Goal: Communication & Community: Answer question/provide support

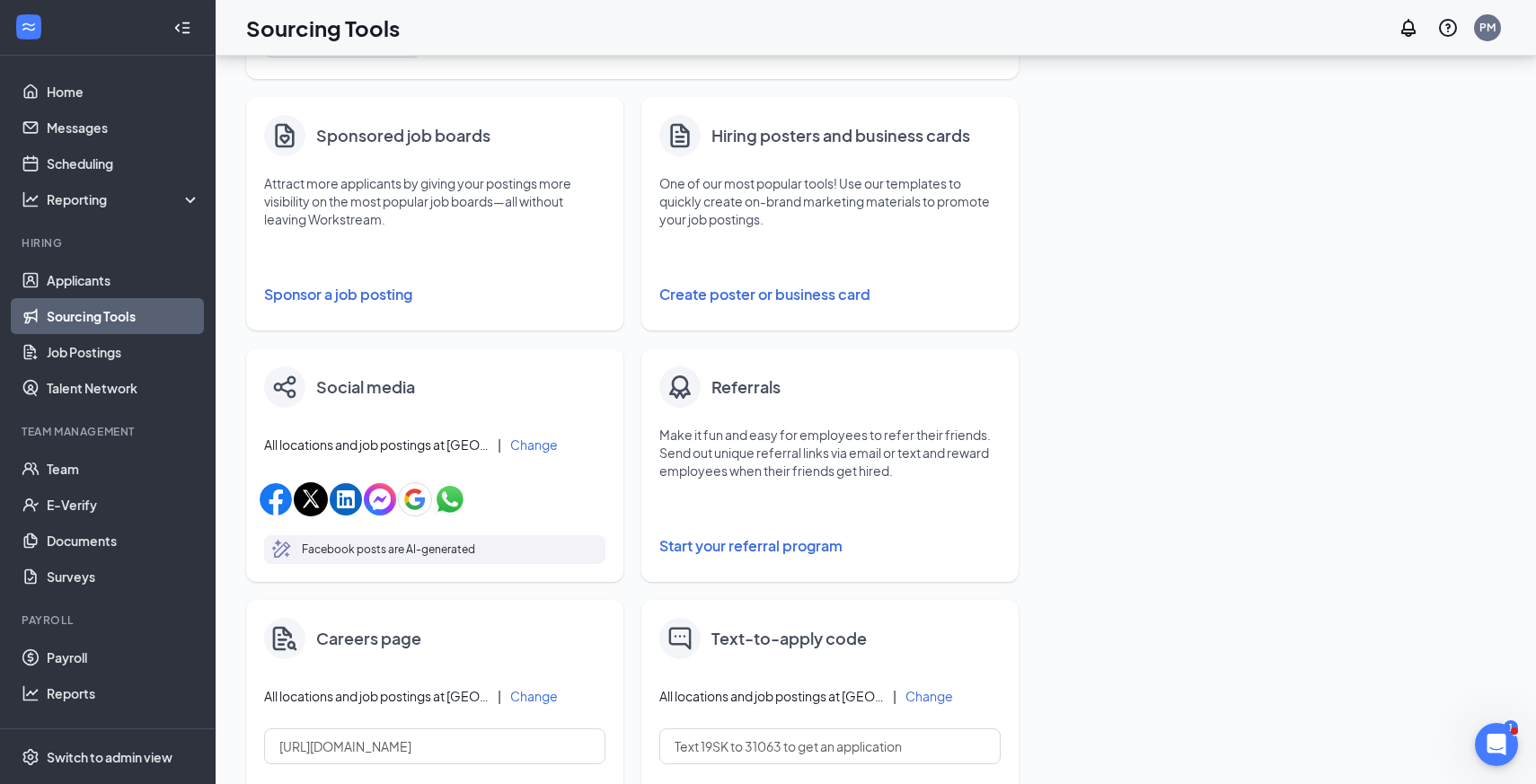
click at [412, 212] on p "Attract more applicants by giving your postings more visibility on the most pop…" at bounding box center [434, 201] width 342 height 53
click at [375, 294] on button "Sponsor a job posting" at bounding box center [434, 294] width 342 height 36
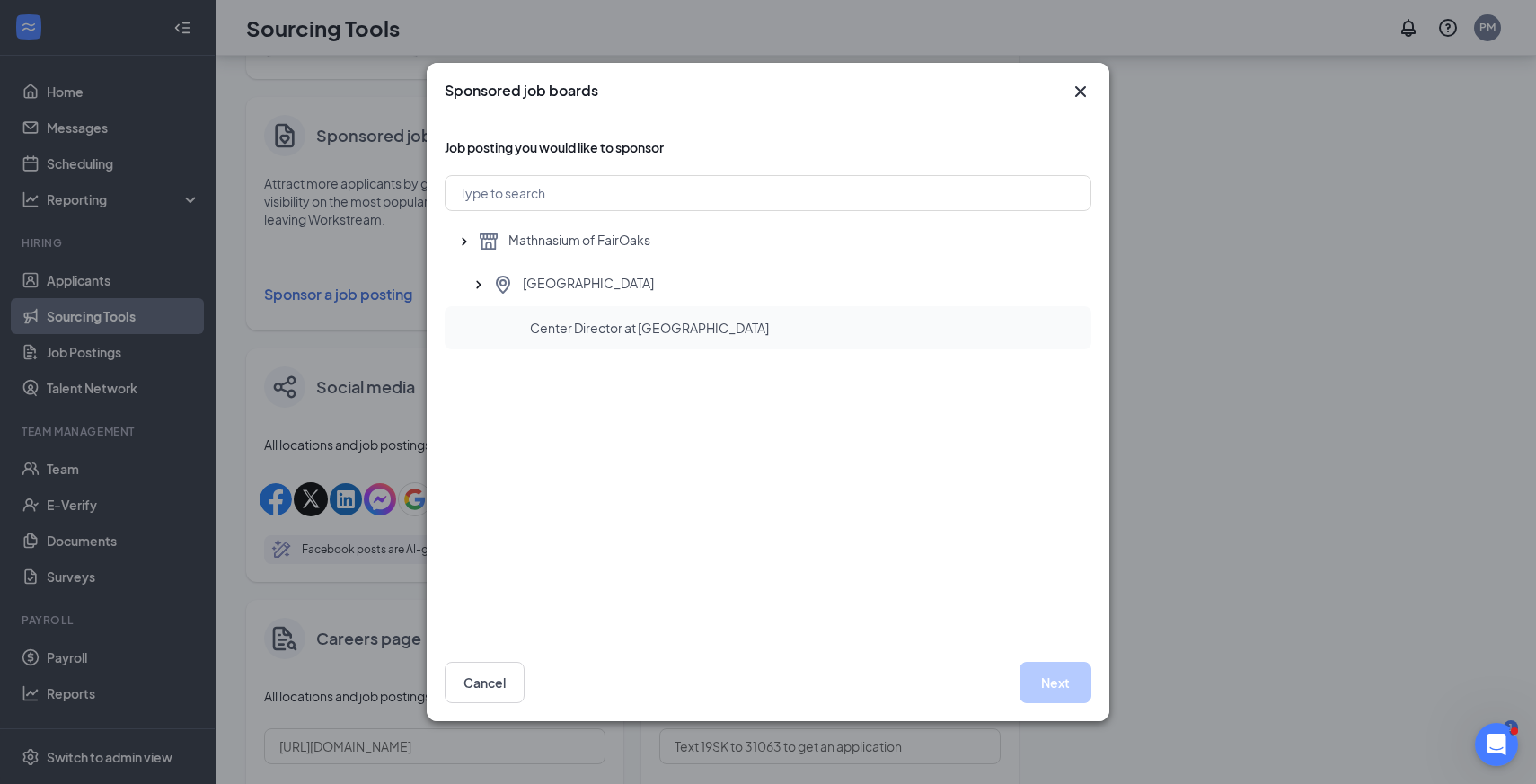
click at [553, 329] on span "Center Director at [GEOGRAPHIC_DATA]" at bounding box center [649, 327] width 239 height 18
click at [1056, 681] on button "Next" at bounding box center [1055, 682] width 72 height 41
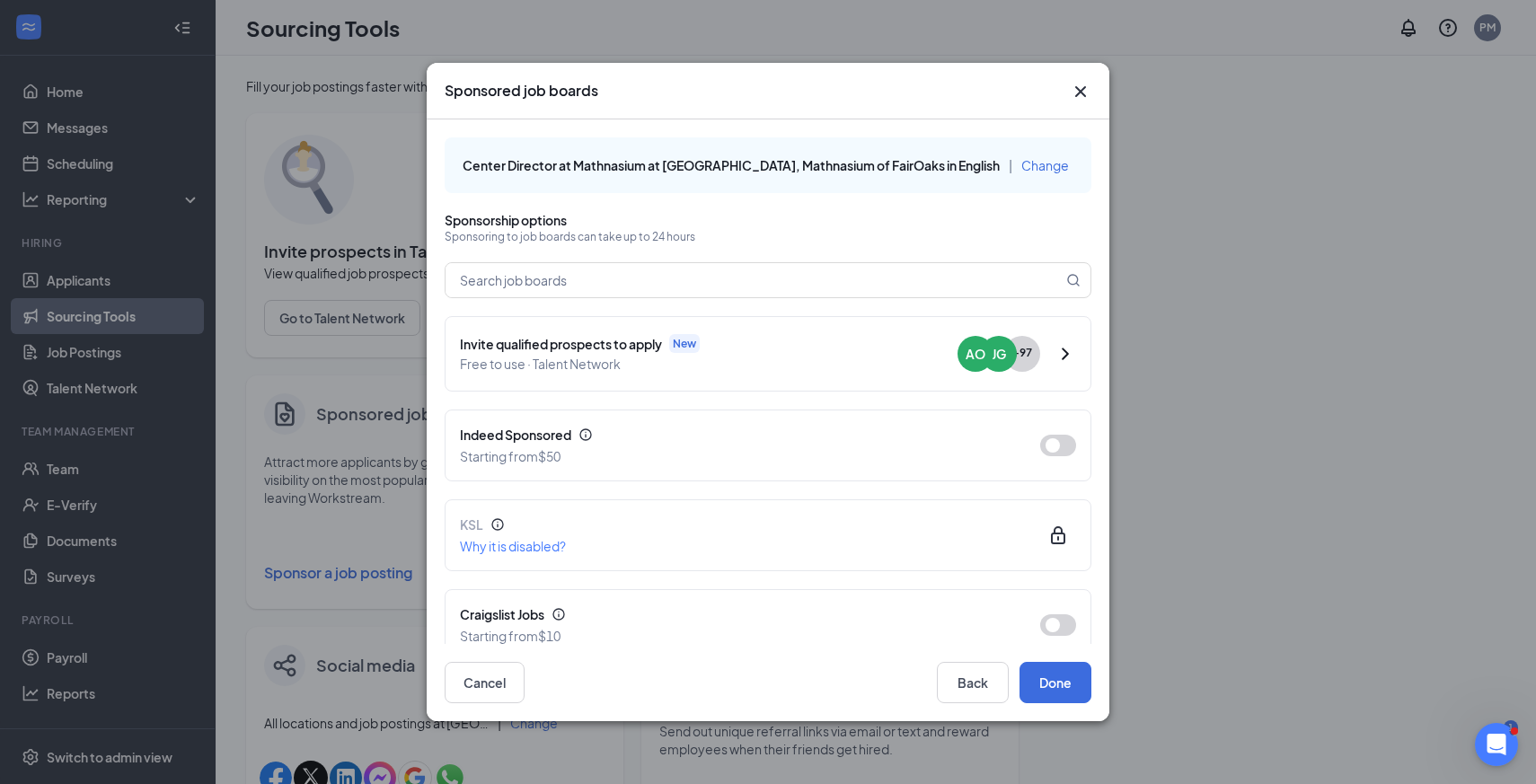
click at [93, 275] on div "Sponsored job boards Center Director at Mathnasium at [GEOGRAPHIC_DATA], Mathna…" at bounding box center [768, 392] width 1536 height 784
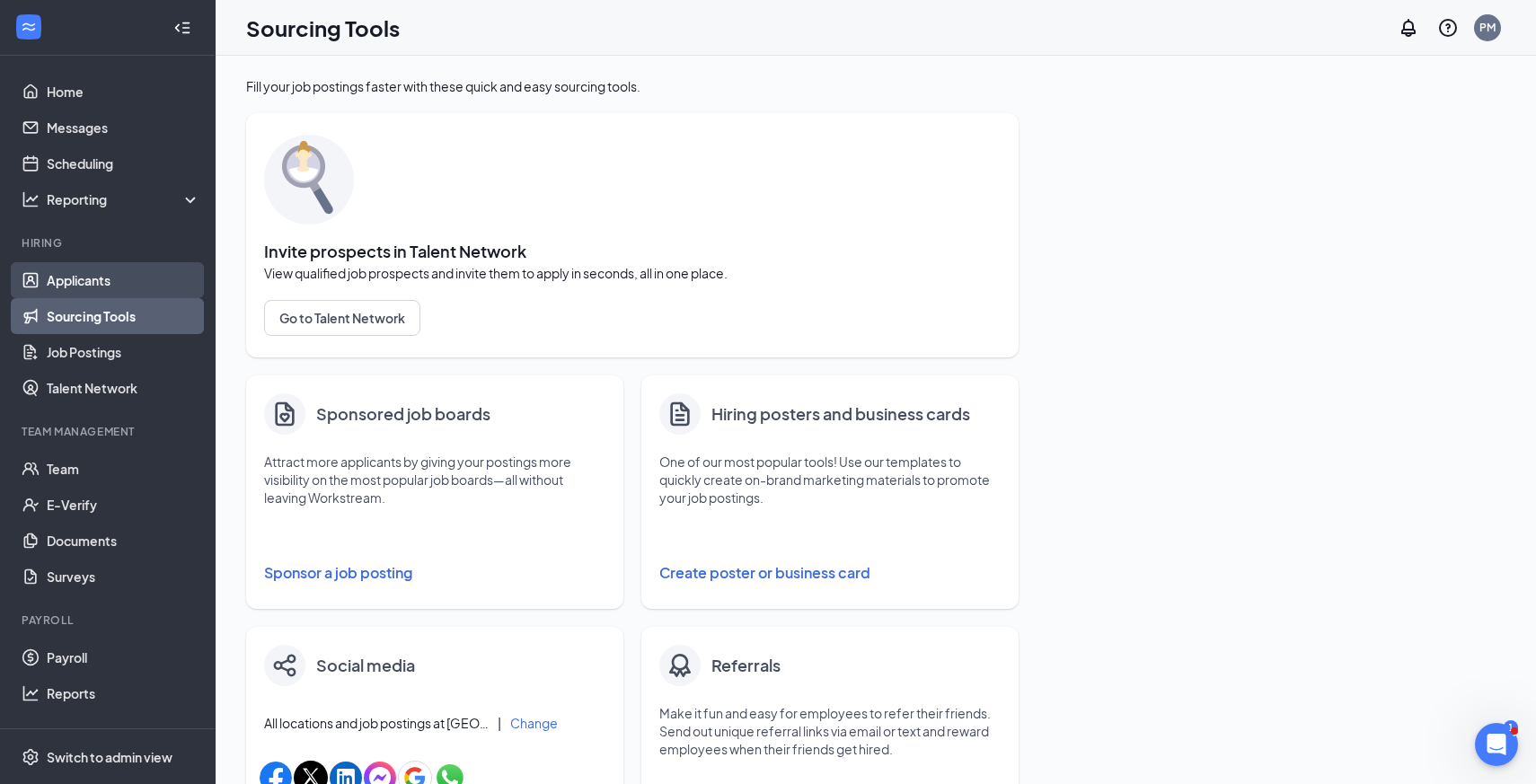
click at [92, 283] on link "Applicants" at bounding box center [124, 280] width 154 height 36
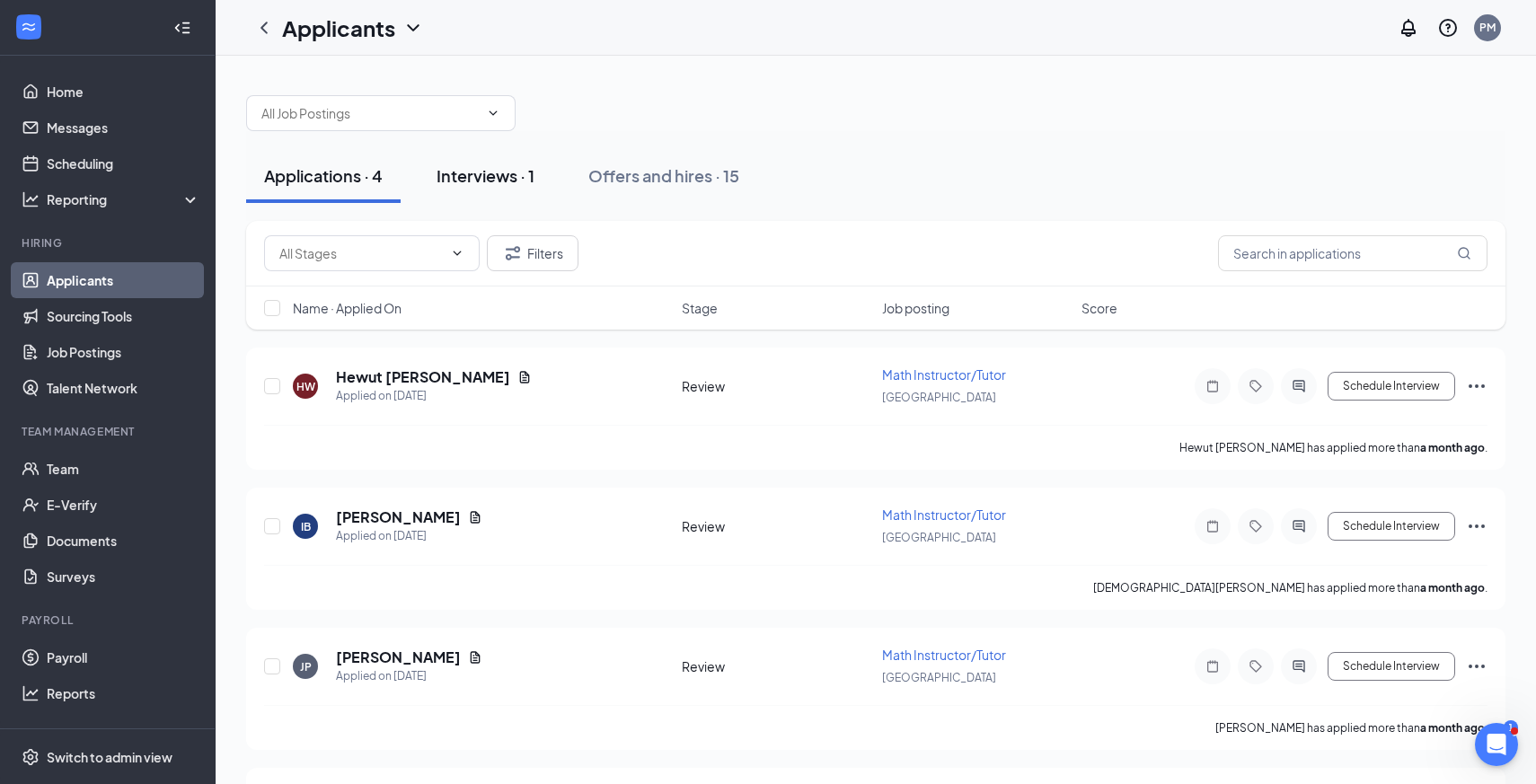
click at [494, 184] on div "Interviews · 1" at bounding box center [485, 175] width 98 height 23
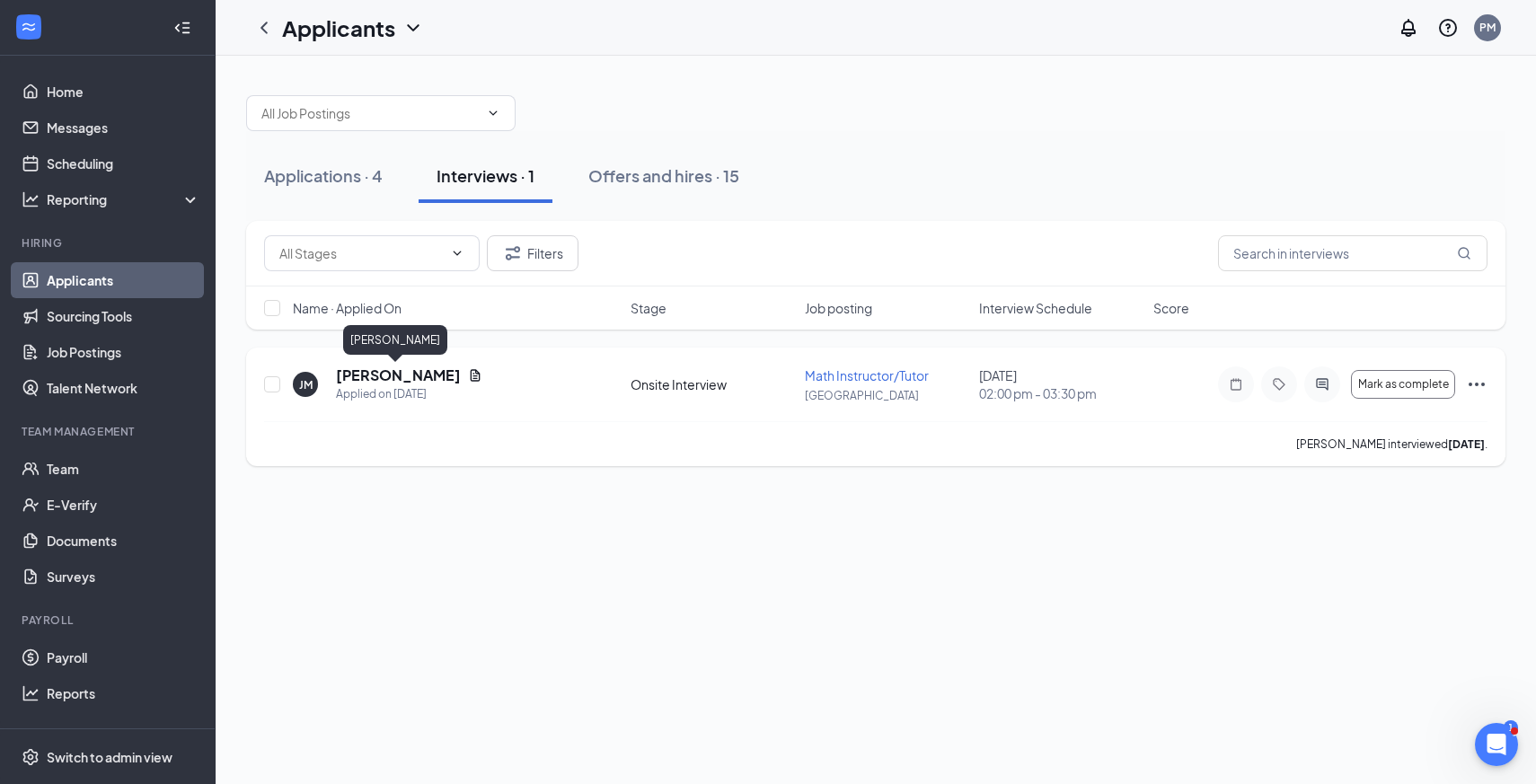
click at [398, 374] on h5 "[PERSON_NAME]" at bounding box center [398, 375] width 125 height 20
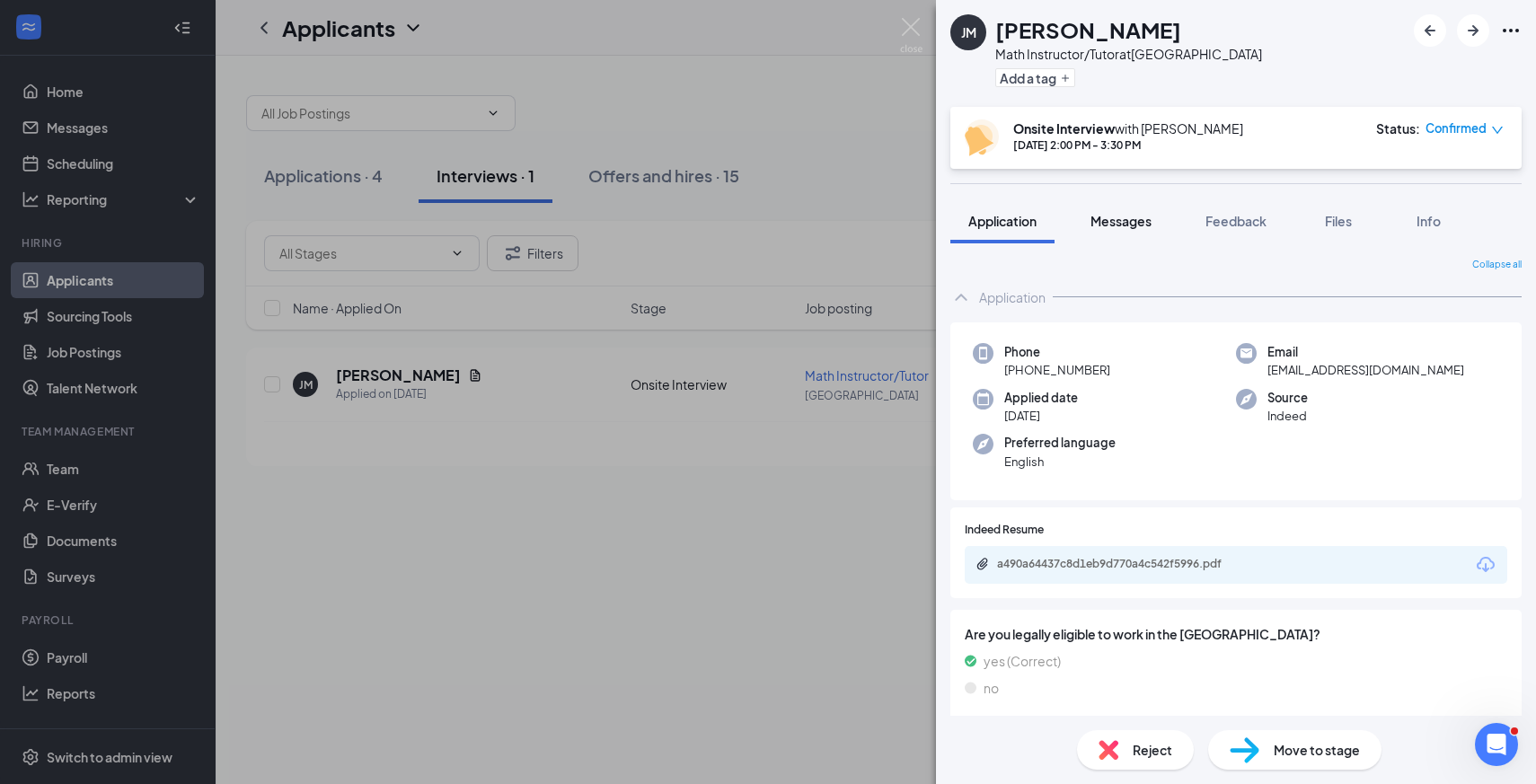
click at [1128, 227] on span "Messages" at bounding box center [1120, 220] width 61 height 16
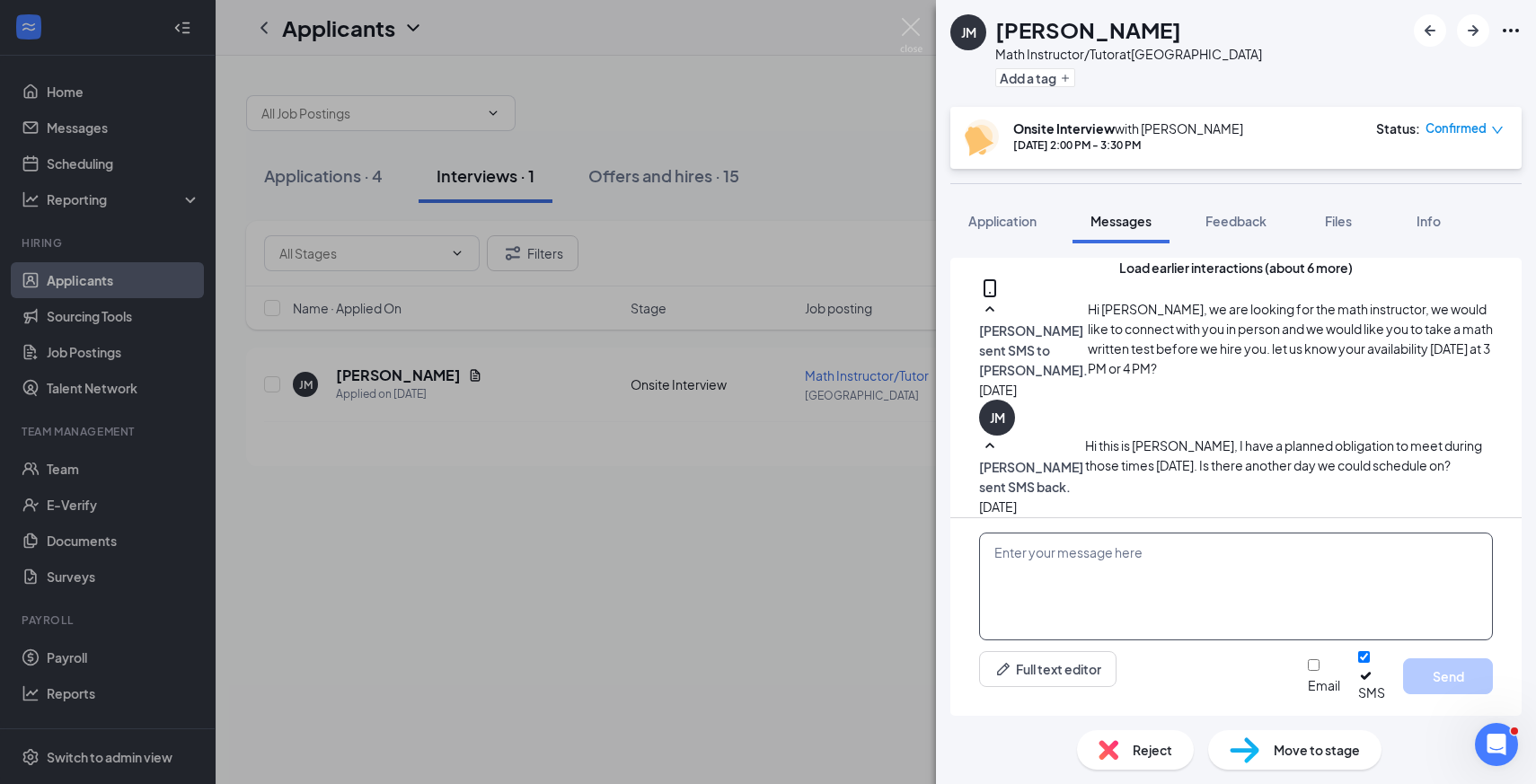
click at [1224, 584] on textarea at bounding box center [1236, 586] width 514 height 108
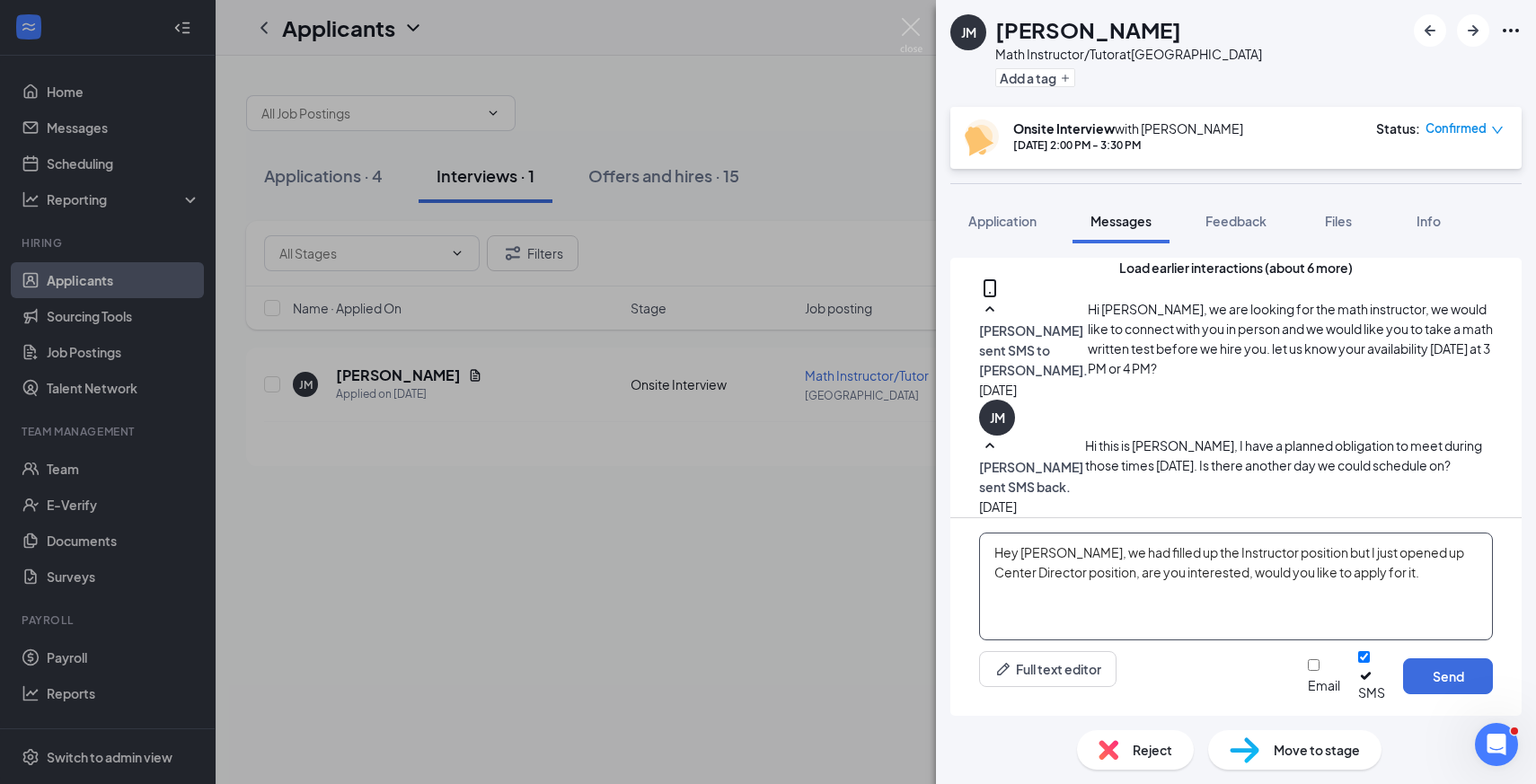
paste textarea "[URL][DOMAIN_NAME]"
type textarea "Hey [PERSON_NAME], we had filled up the Instructor position but I just opened u…"
click at [1432, 679] on button "Send" at bounding box center [1448, 676] width 90 height 36
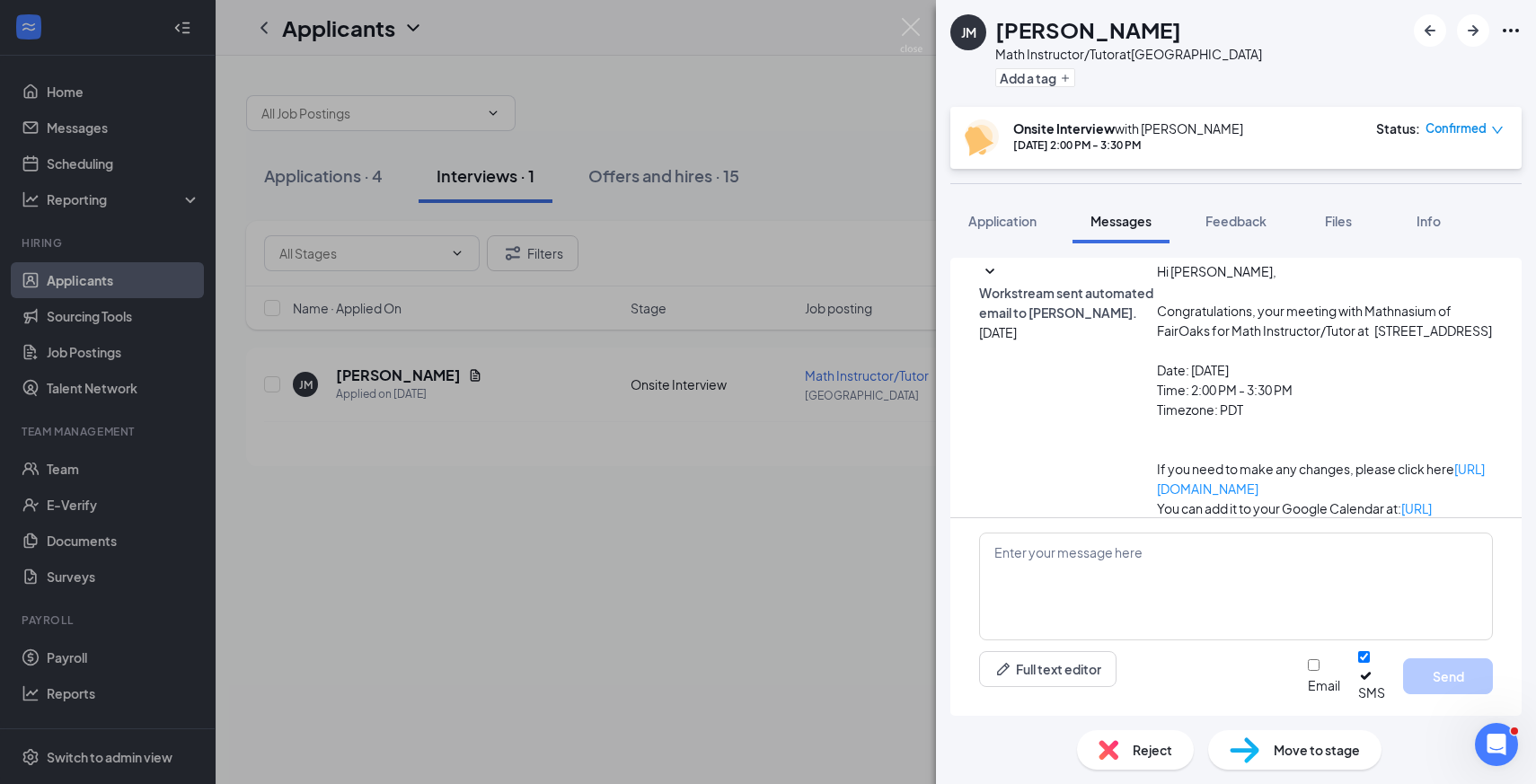
scroll to position [940, 0]
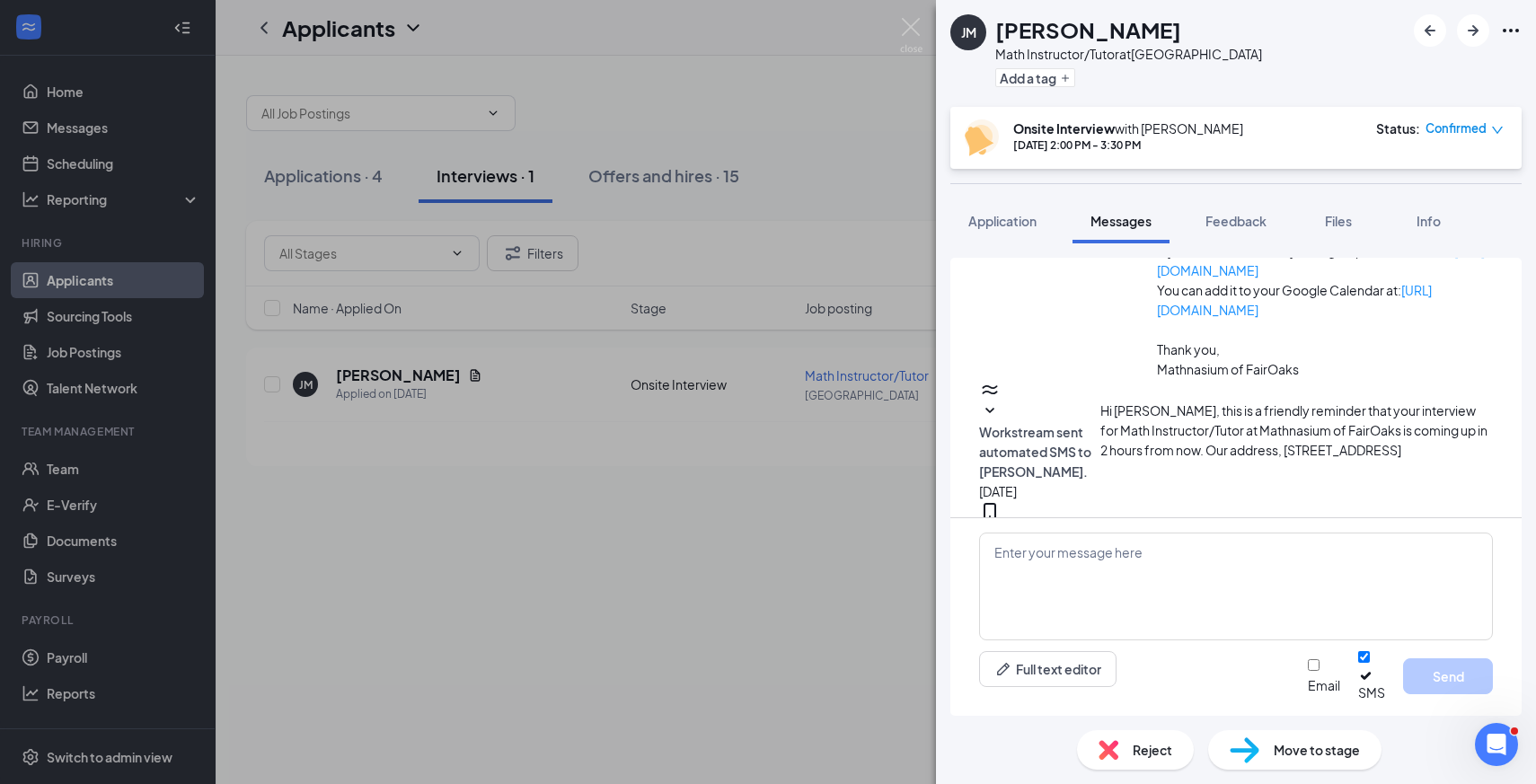
click at [73, 283] on div "[PERSON_NAME] Math Instructor/Tutor at [GEOGRAPHIC_DATA] Add a tag Onsite Inter…" at bounding box center [768, 392] width 1536 height 784
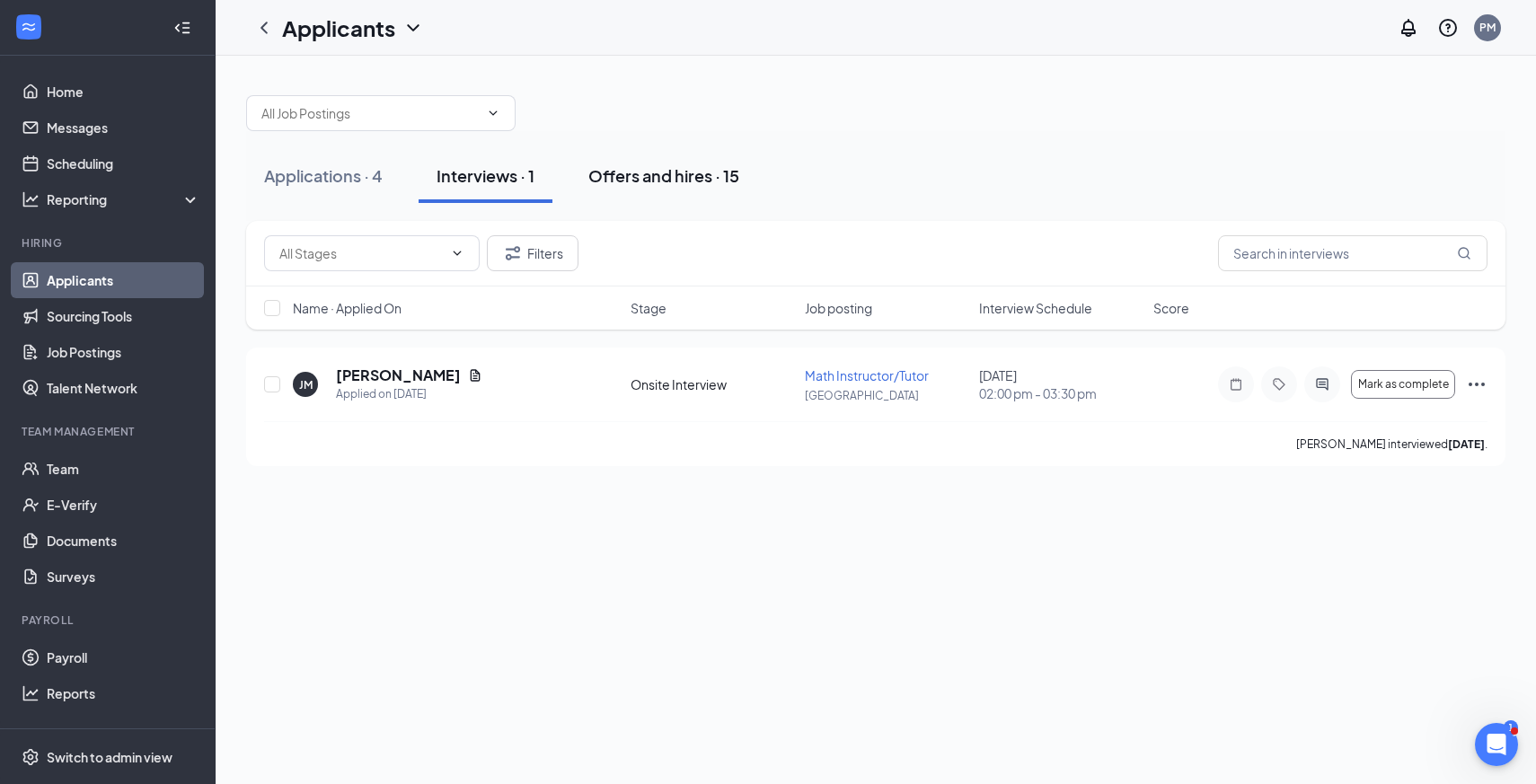
click at [644, 177] on div "Offers and hires · 15" at bounding box center [663, 175] width 151 height 23
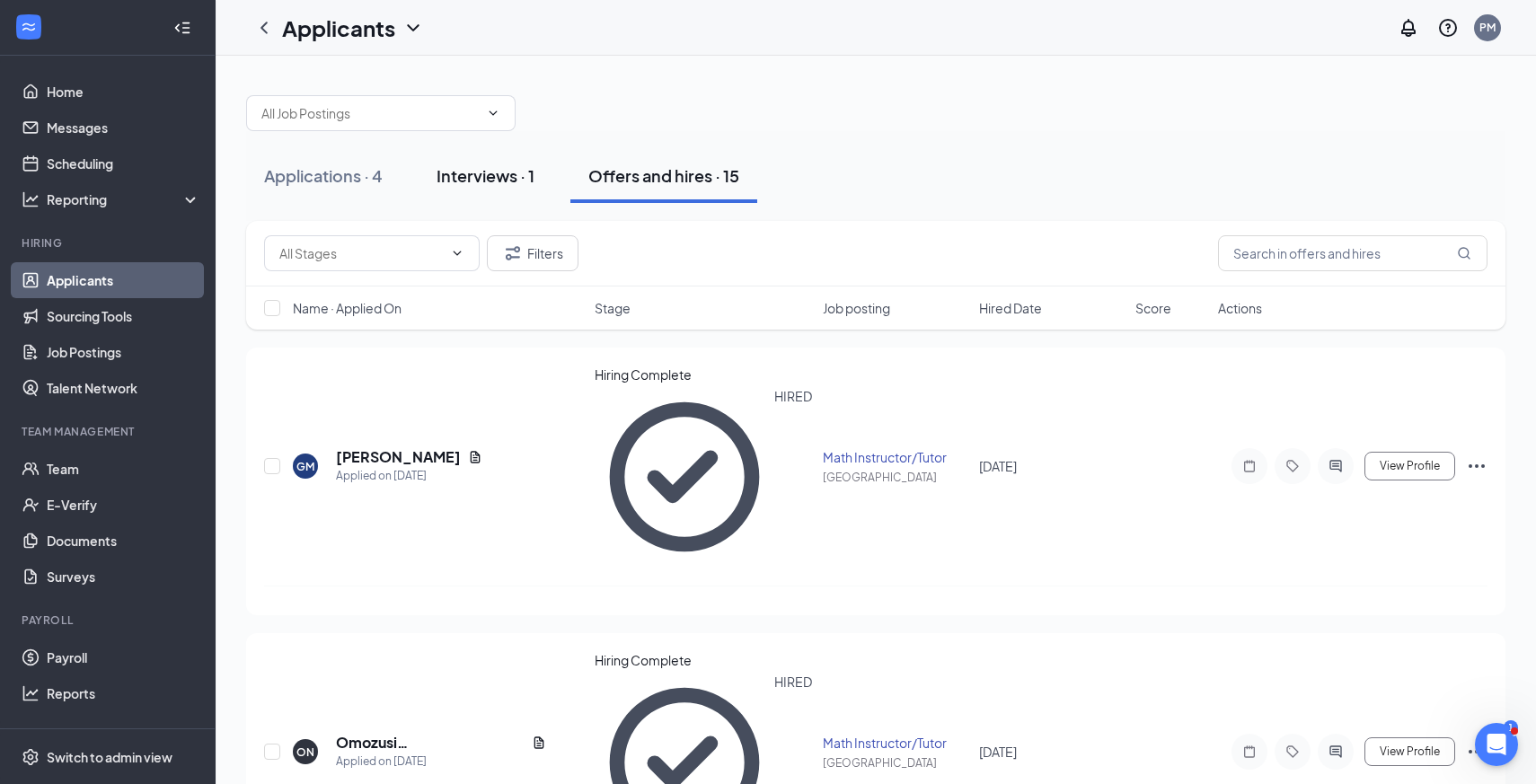
click at [464, 174] on div "Interviews · 1" at bounding box center [485, 175] width 98 height 23
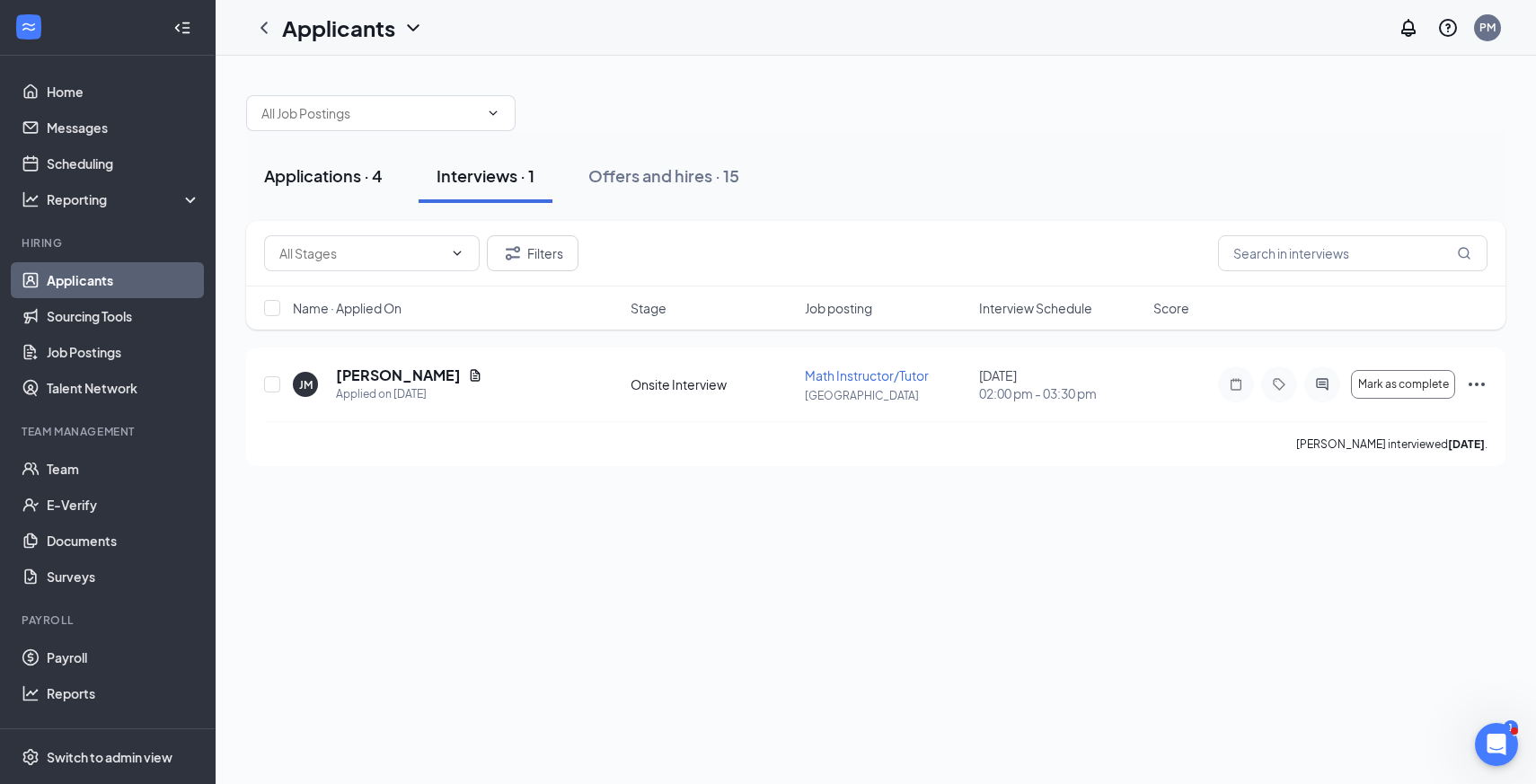
click at [354, 166] on div "Applications · 4" at bounding box center [323, 175] width 118 height 23
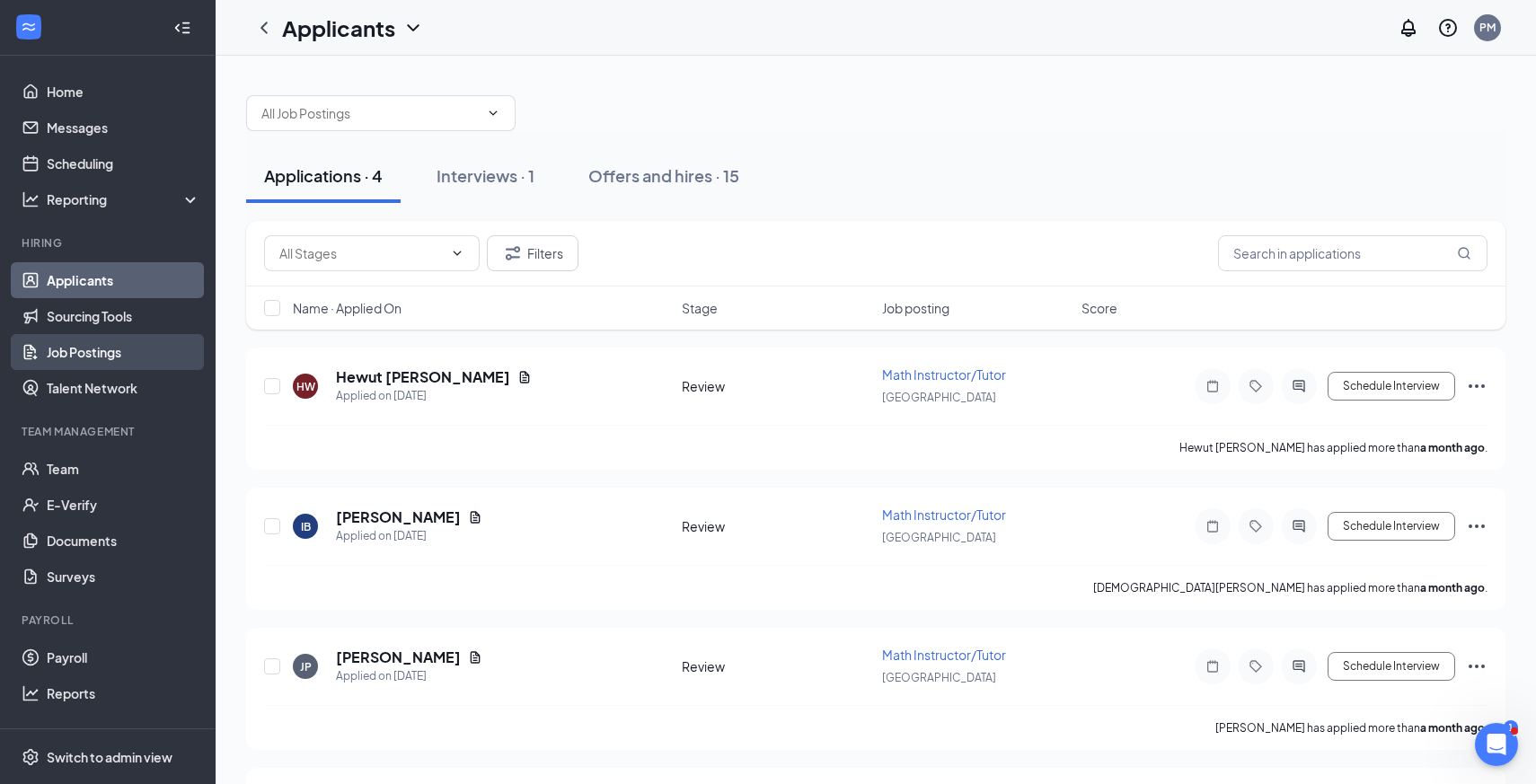
click at [103, 354] on link "Job Postings" at bounding box center [124, 352] width 154 height 36
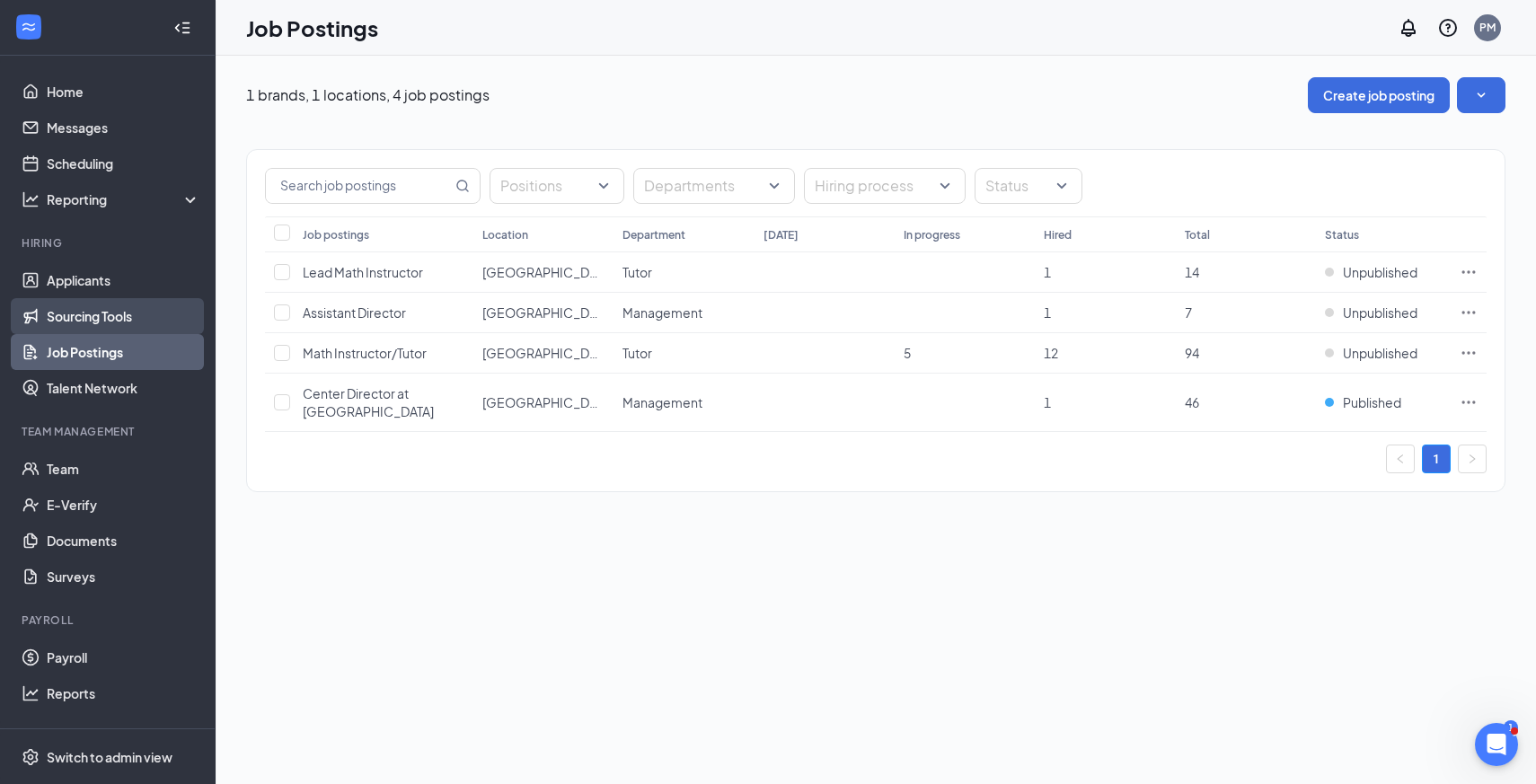
click at [99, 325] on link "Sourcing Tools" at bounding box center [124, 316] width 154 height 36
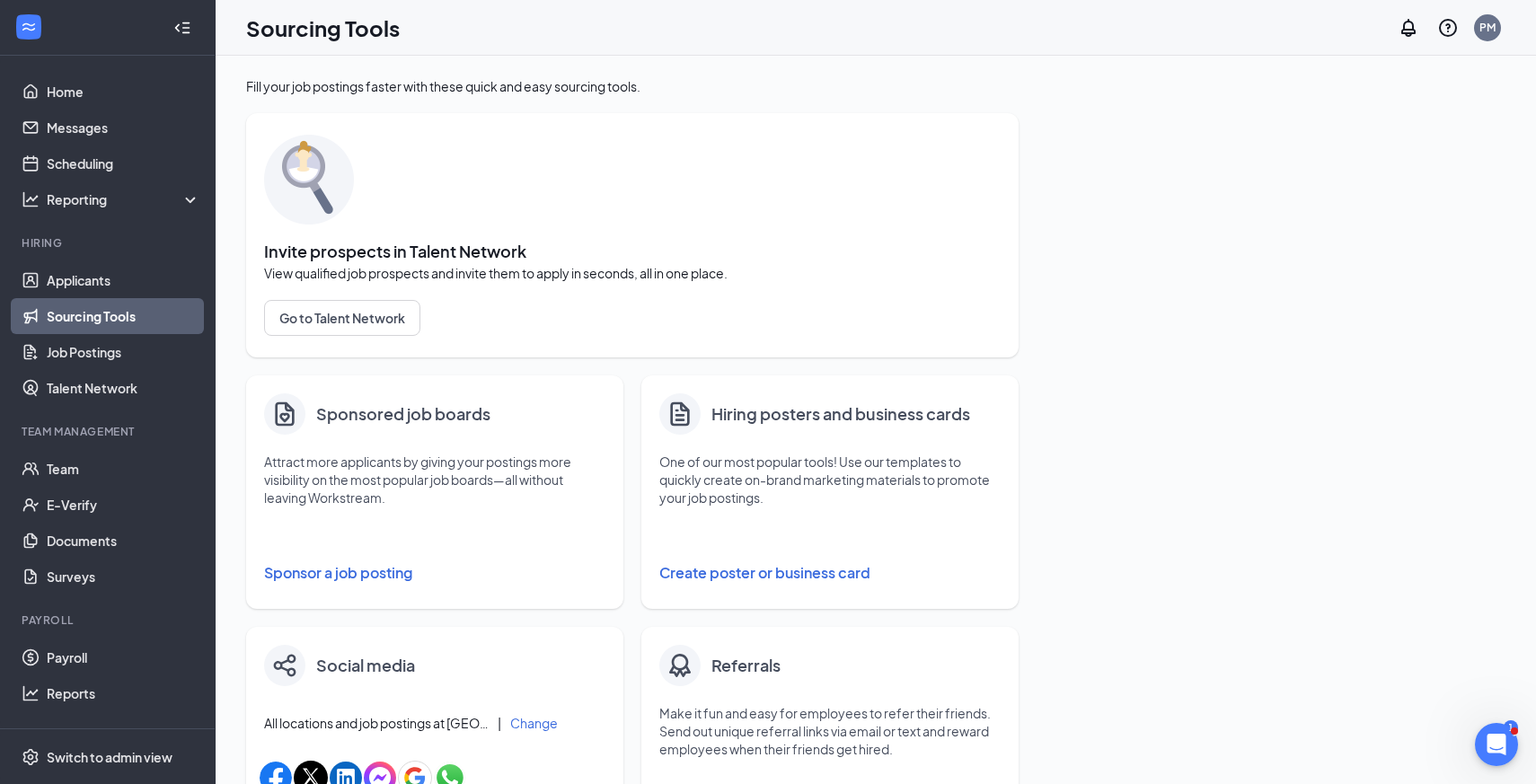
scroll to position [62, 0]
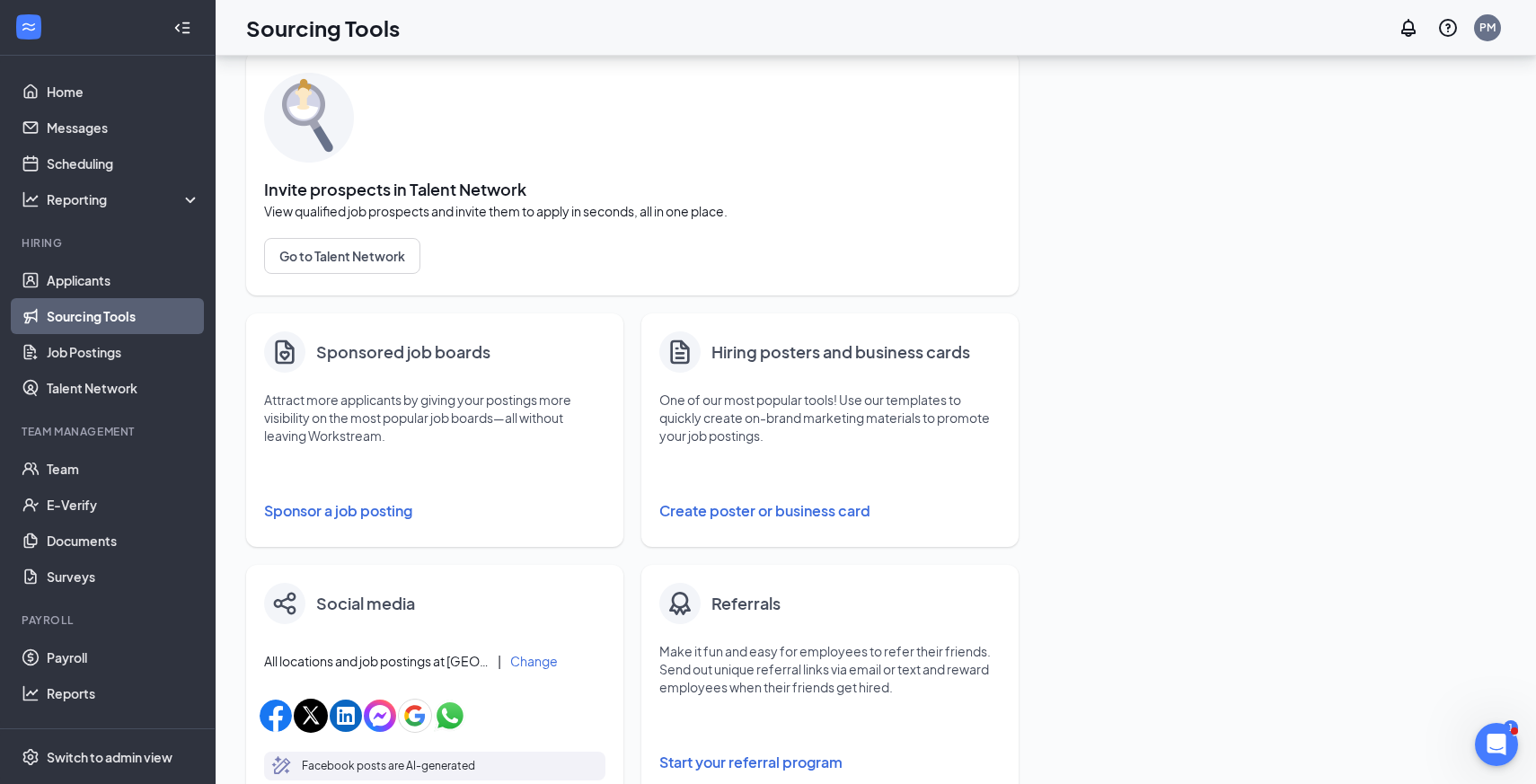
click at [418, 445] on div "Sponsored job boards Attract more applicants by giving your postings more visib…" at bounding box center [434, 430] width 377 height 234
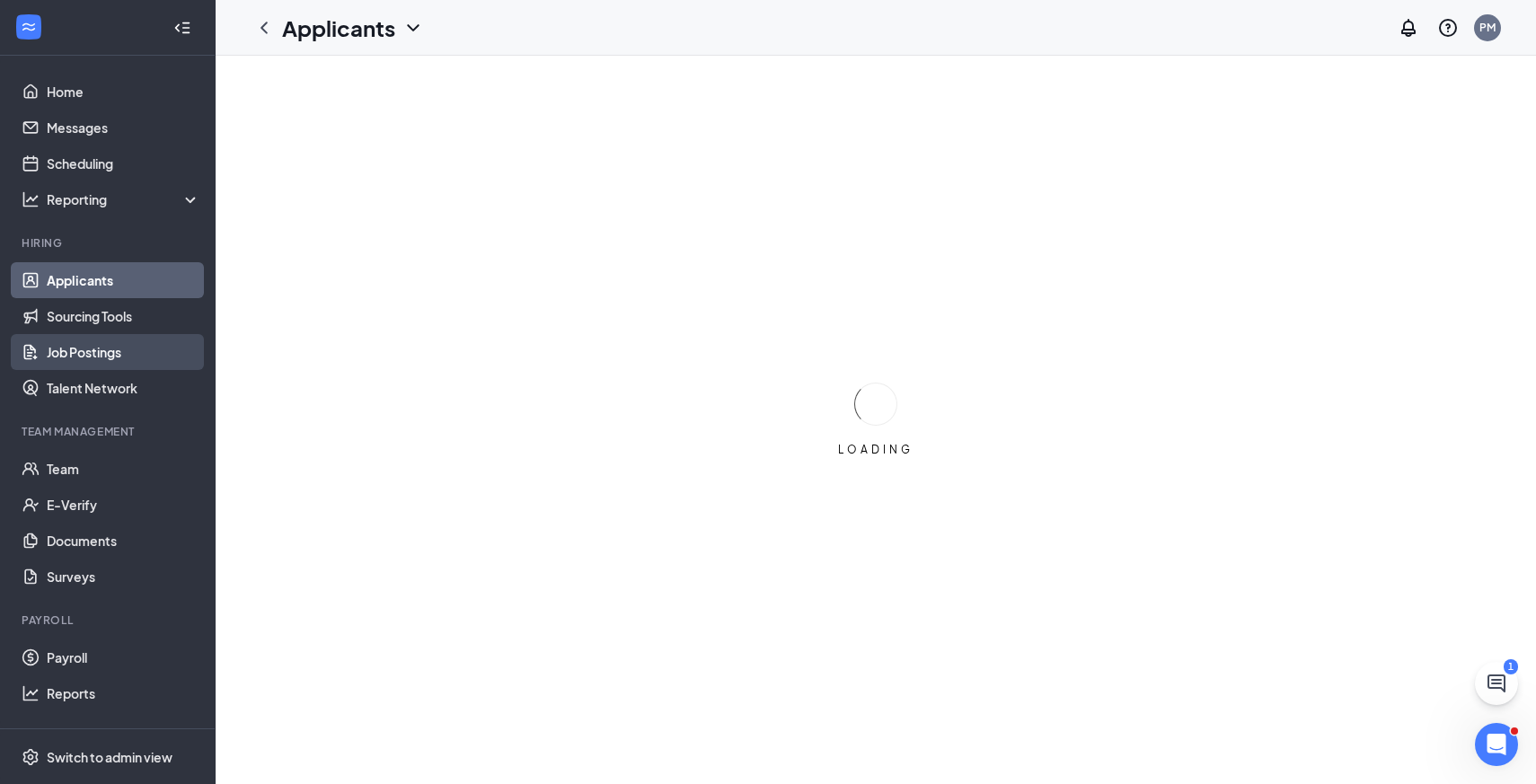
click at [83, 354] on link "Job Postings" at bounding box center [124, 352] width 154 height 36
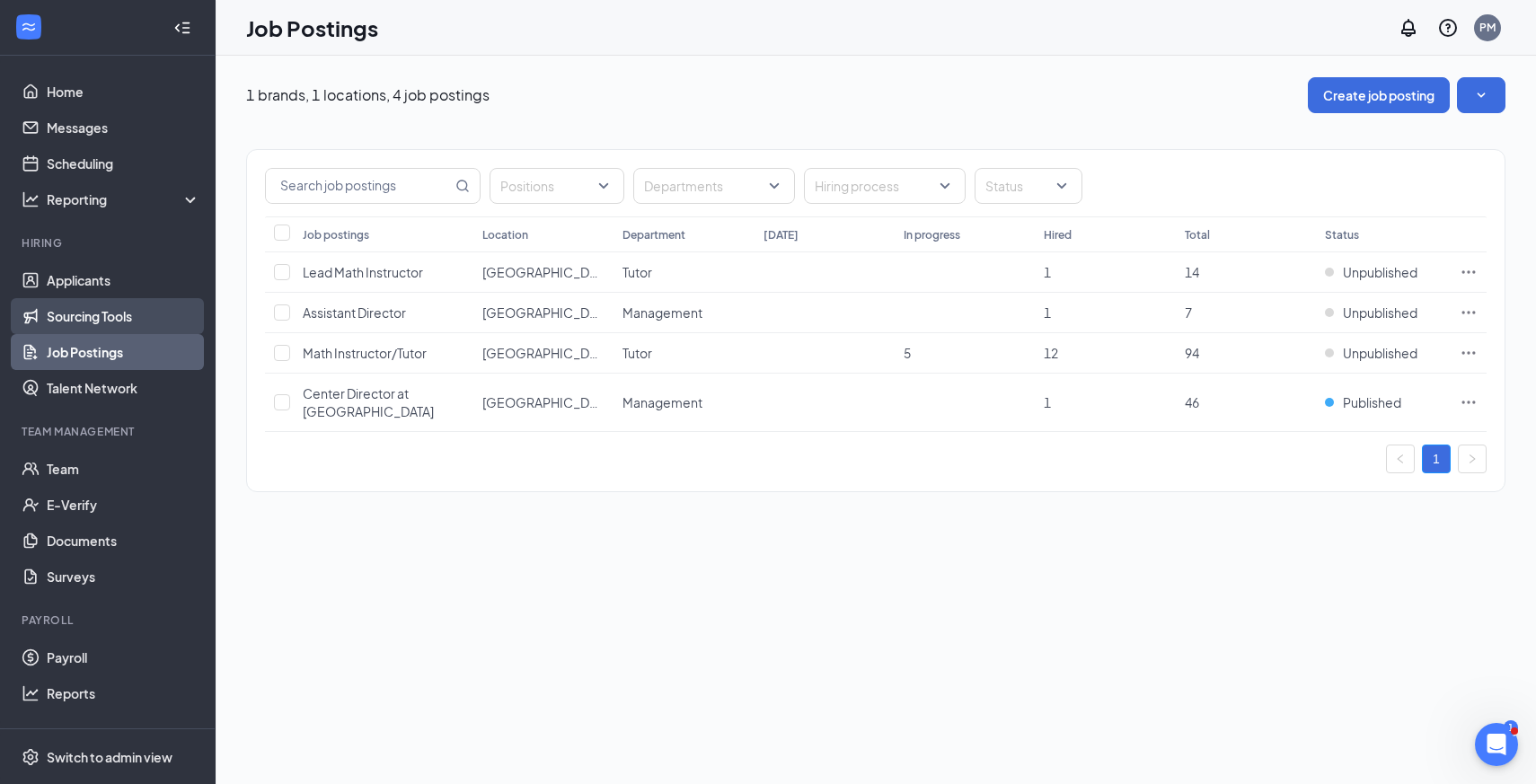
click at [137, 317] on link "Sourcing Tools" at bounding box center [124, 316] width 154 height 36
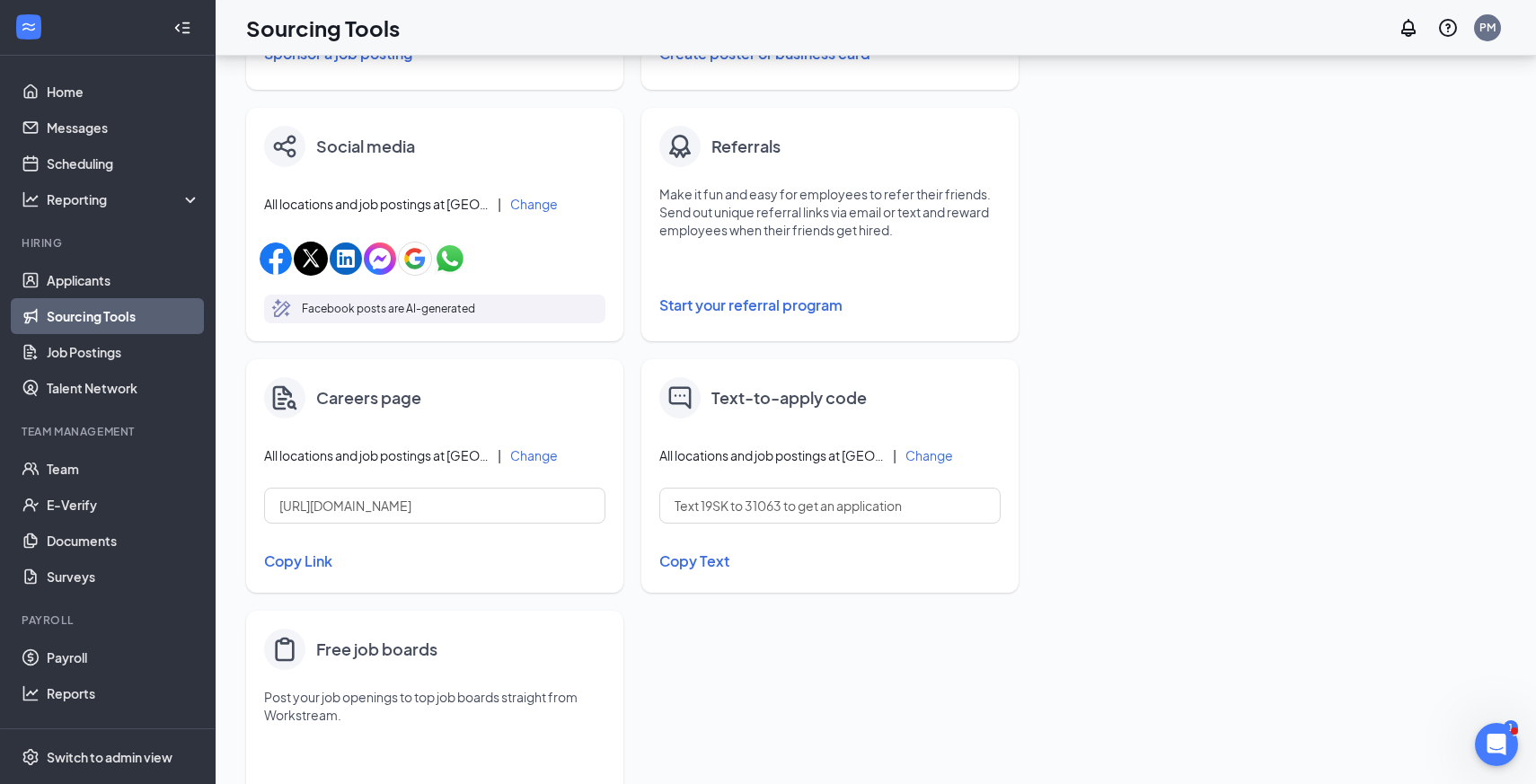
scroll to position [520, 0]
click at [304, 559] on button "Copy Link" at bounding box center [434, 559] width 342 height 31
